Goal: Task Accomplishment & Management: Use online tool/utility

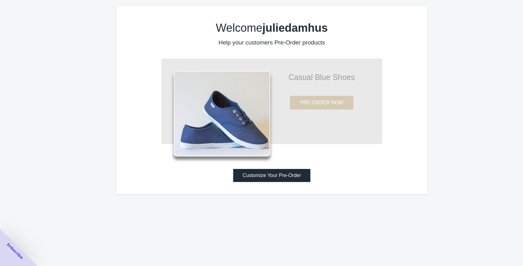
click at [279, 179] on button "Customize Your Pre-Order" at bounding box center [271, 175] width 77 height 13
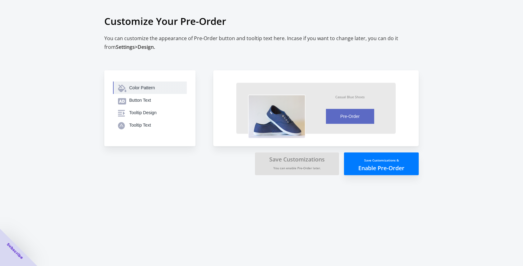
click at [144, 91] on button "Color Pattern" at bounding box center [150, 88] width 74 height 12
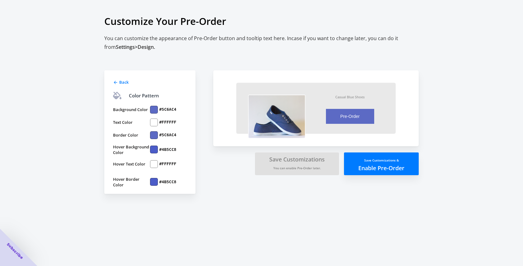
click at [115, 81] on icon at bounding box center [115, 82] width 3 height 3
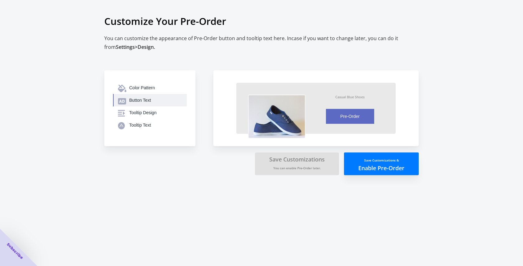
click at [136, 99] on div "Button Text" at bounding box center [155, 100] width 53 height 6
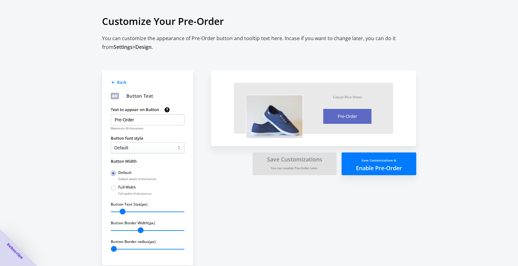
click at [115, 82] on icon at bounding box center [113, 82] width 5 height 5
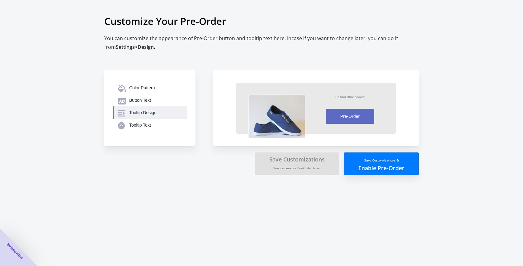
click at [141, 110] on div "Tooltip Design" at bounding box center [155, 113] width 53 height 6
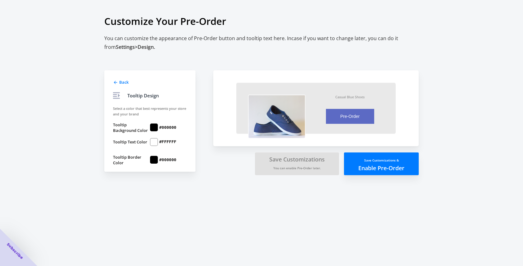
click at [121, 82] on span "Back" at bounding box center [123, 82] width 9 height 6
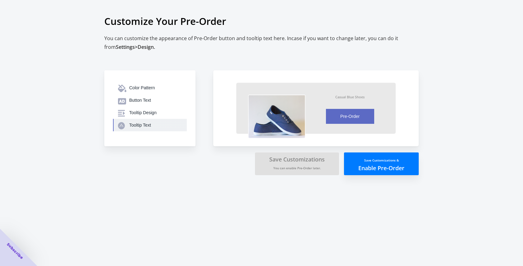
click at [140, 129] on button "Tooltip Text" at bounding box center [150, 125] width 74 height 12
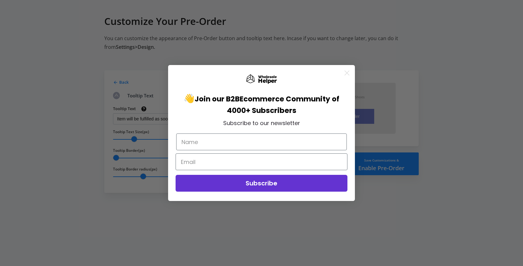
click at [345, 72] on circle "Close dialog" at bounding box center [347, 73] width 10 height 10
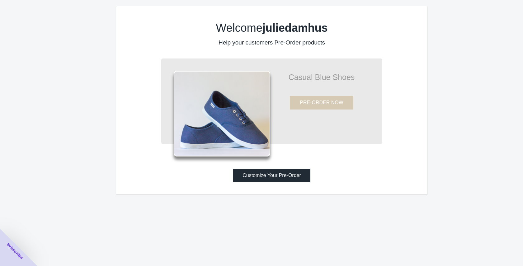
click at [277, 169] on div "Welcome juliedamhus Help your customers Pre-Order products Casual Blue Shoes PR…" at bounding box center [271, 100] width 311 height 188
click at [277, 172] on button "Customize Your Pre-Order" at bounding box center [271, 175] width 77 height 13
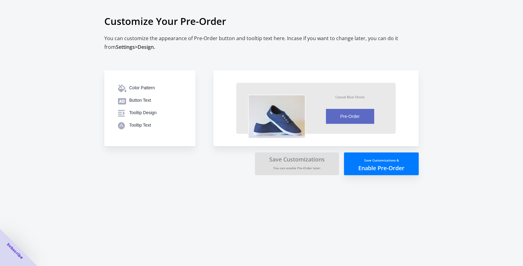
click at [404, 159] on button "Save Customizations & Enable Pre-Order" at bounding box center [381, 164] width 75 height 23
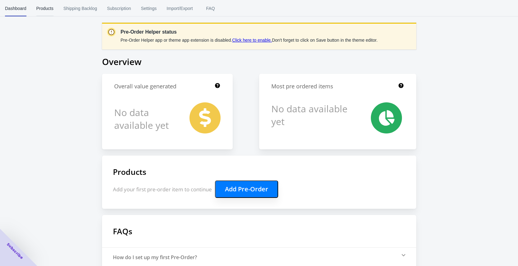
click at [55, 6] on button "Products" at bounding box center [44, 8] width 27 height 16
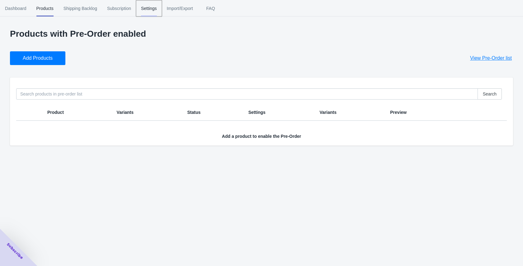
click at [155, 8] on span "Settings" at bounding box center [149, 8] width 16 height 16
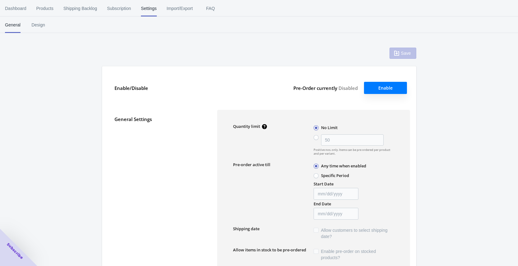
type input "50"
type textarea "Inventory level is <qty>. Some of the items will be pre-ordered."
type textarea "Only <qty> items left in stock."
type textarea "A maximum of <qty> products can be pre ordered."
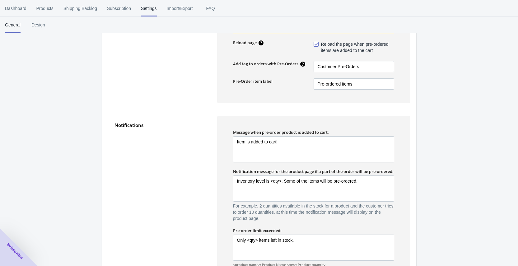
scroll to position [273, 0]
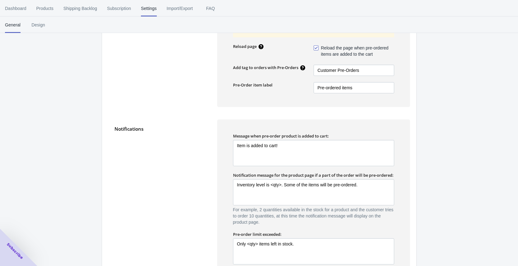
click at [316, 48] on span at bounding box center [316, 47] width 5 height 5
click at [315, 47] on input "Reload the page when pre-ordered items are added to the cart" at bounding box center [315, 46] width 0 height 0
checkbox input "false"
click at [366, 73] on input "Customer Pre-Orders" at bounding box center [354, 70] width 81 height 11
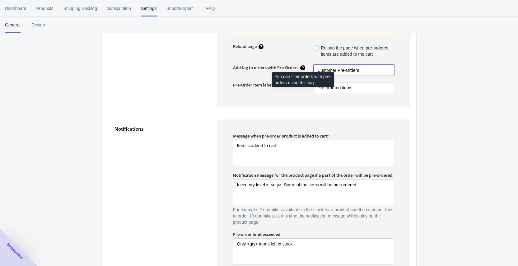
click at [303, 67] on icon at bounding box center [303, 68] width 6 height 6
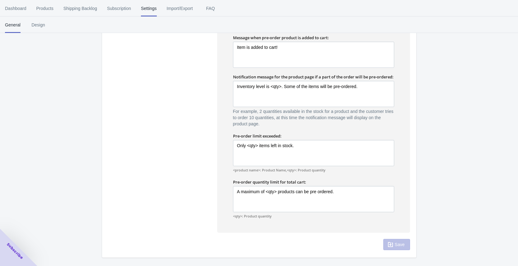
scroll to position [0, 0]
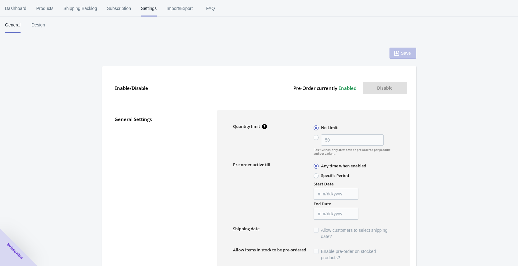
click at [345, 88] on span "Enabled" at bounding box center [348, 88] width 18 height 6
click at [329, 89] on label "Pre-Order currently Enabled" at bounding box center [324, 88] width 63 height 12
click at [210, 9] on span "FAQ" at bounding box center [211, 8] width 16 height 16
